Goal: Information Seeking & Learning: Learn about a topic

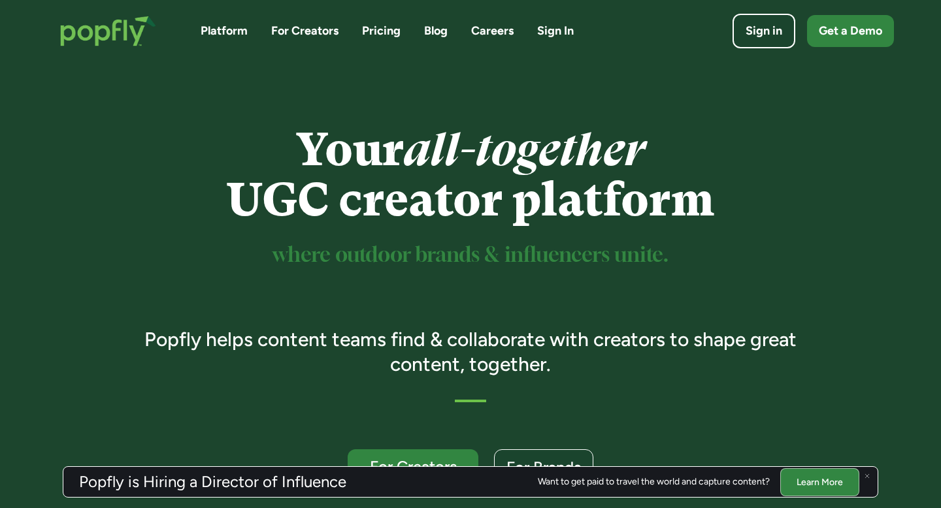
click at [491, 33] on link "Careers" at bounding box center [492, 31] width 42 height 16
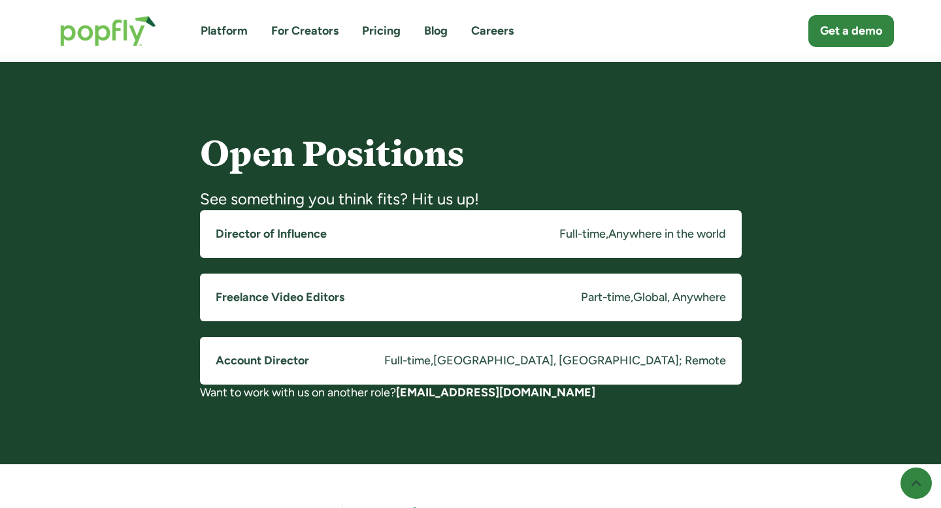
scroll to position [946, 0]
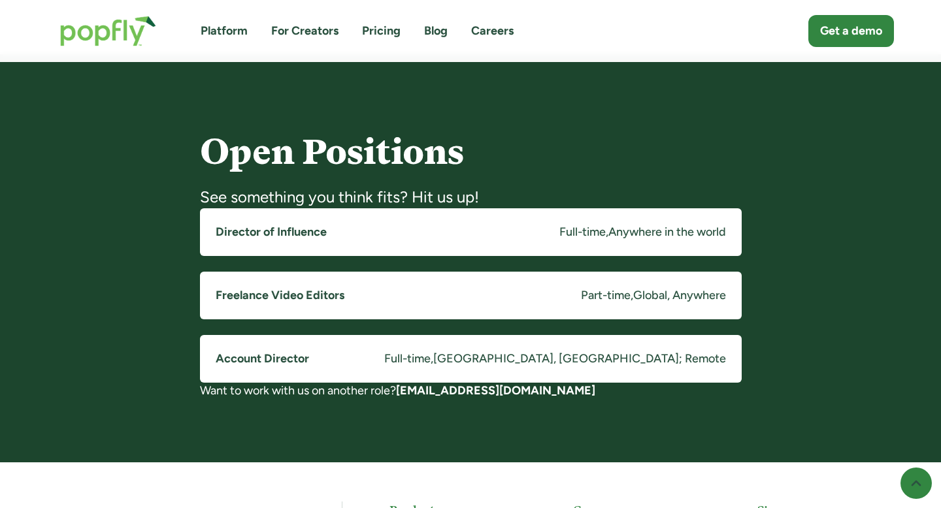
click at [606, 231] on div "," at bounding box center [607, 232] width 3 height 16
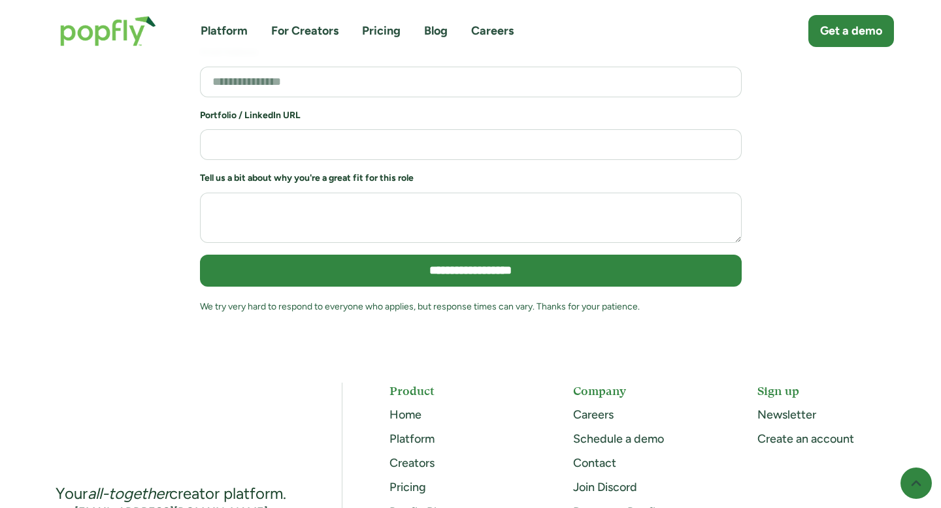
scroll to position [3047, 0]
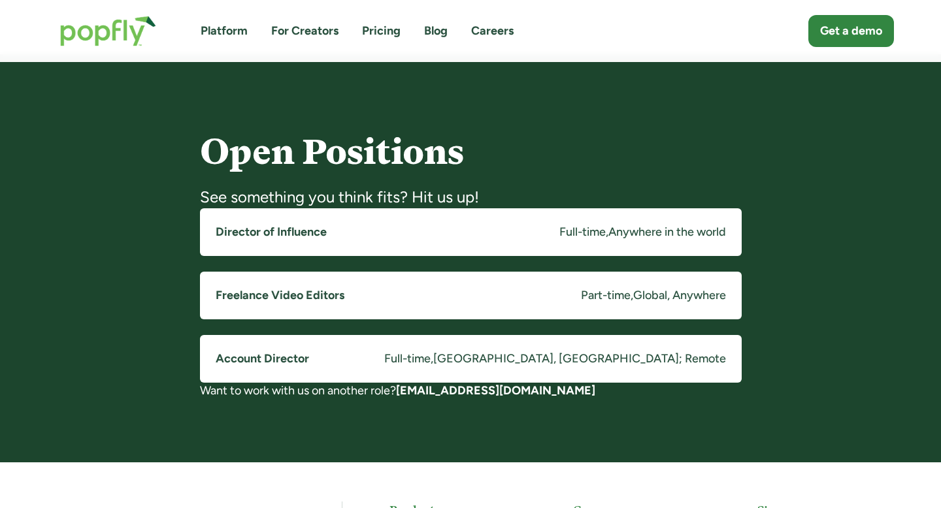
scroll to position [945, 0]
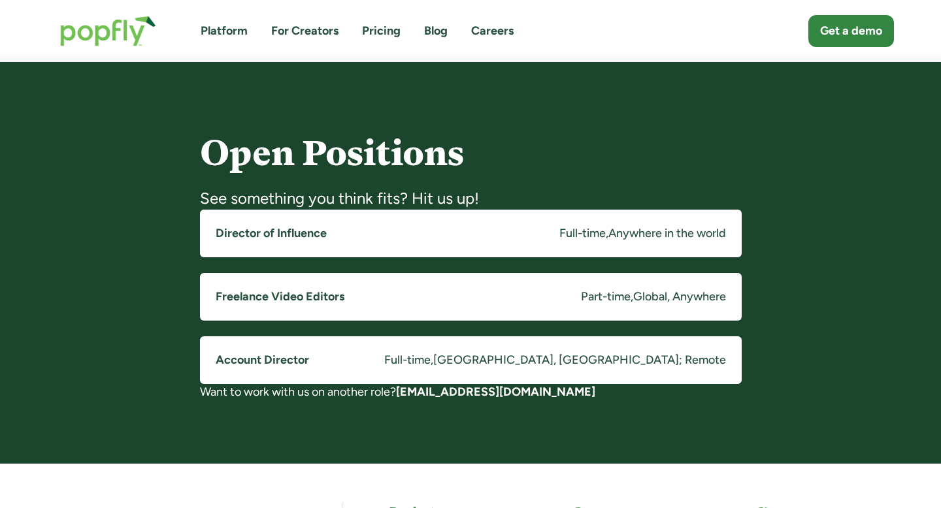
click at [516, 367] on link "Account Director Full-time , [GEOGRAPHIC_DATA], [GEOGRAPHIC_DATA]; Remote" at bounding box center [471, 361] width 542 height 48
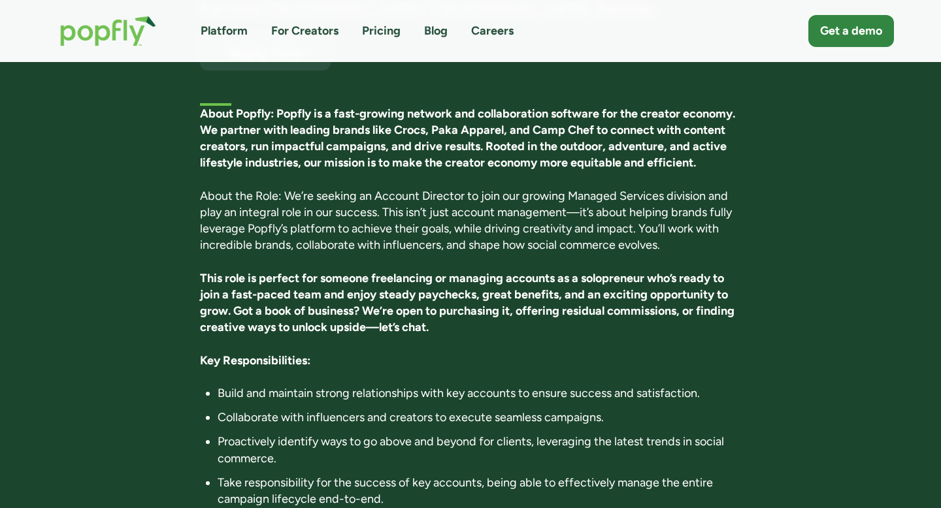
scroll to position [195, 0]
